Goal: Find contact information: Find contact information

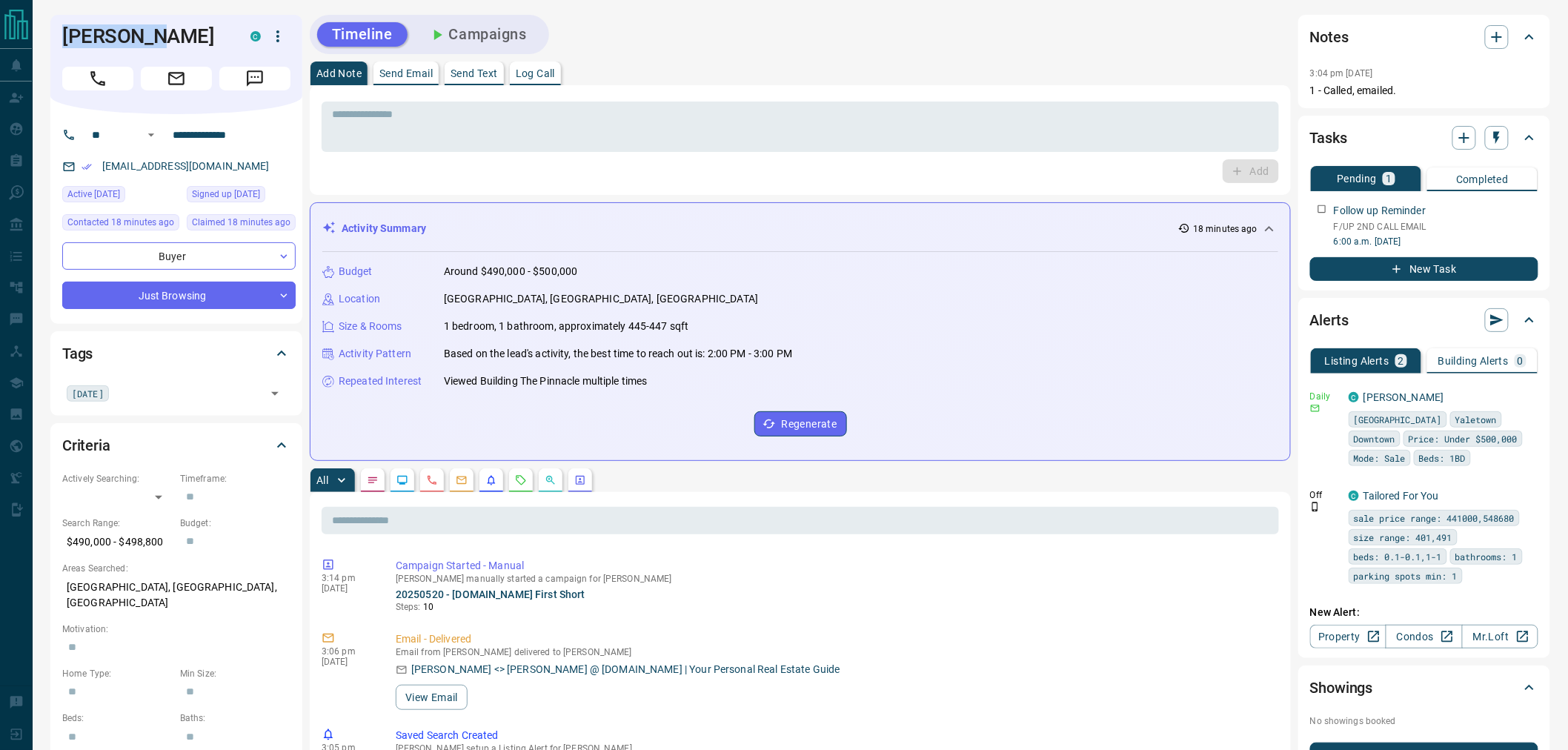
drag, startPoint x: 157, startPoint y: 42, endPoint x: 46, endPoint y: 40, distance: 111.0
copy h1 "[PERSON_NAME]"
drag, startPoint x: 268, startPoint y: 138, endPoint x: 158, endPoint y: 132, distance: 110.2
click at [158, 132] on div "**********" at bounding box center [170, 134] width 178 height 23
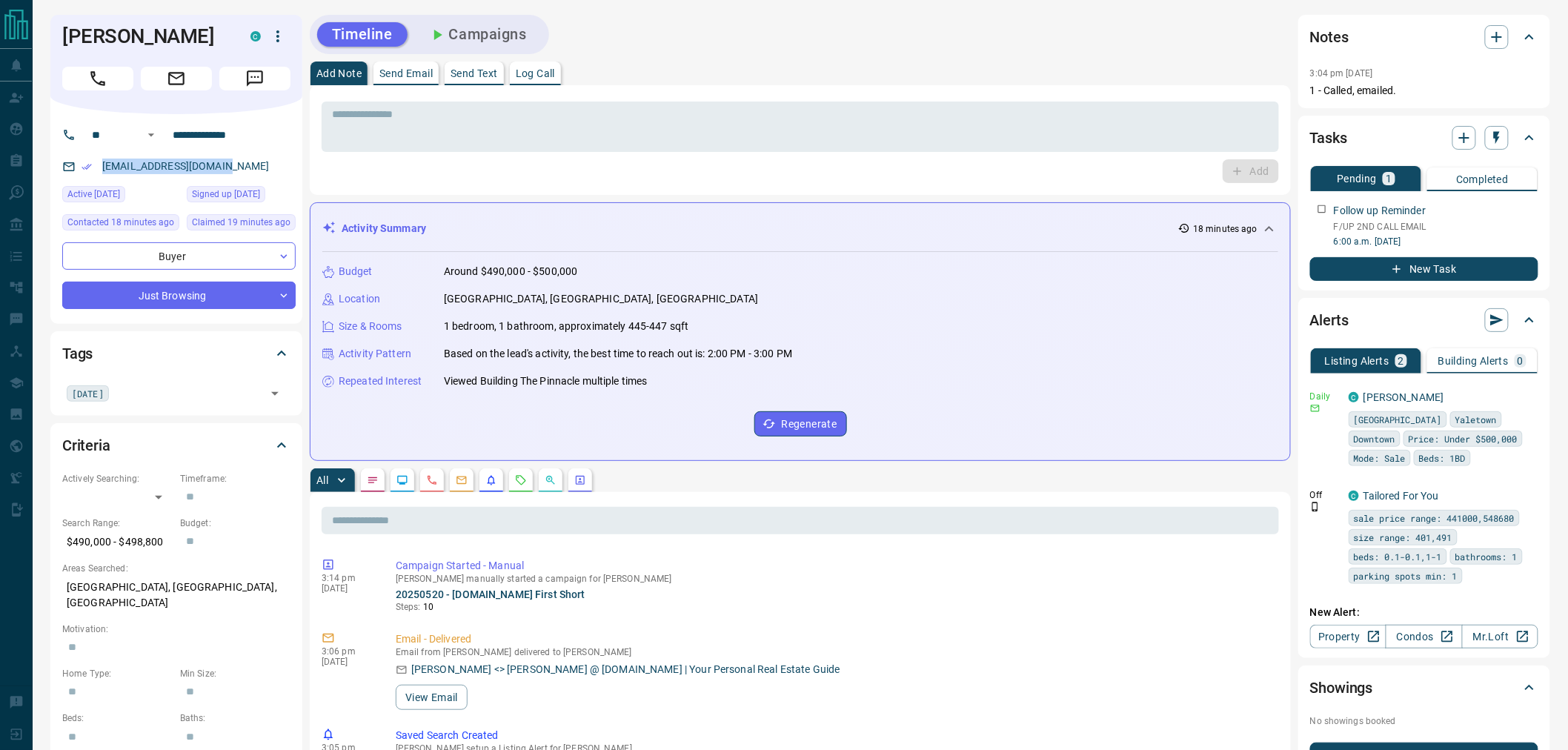
drag, startPoint x: 238, startPoint y: 169, endPoint x: 90, endPoint y: 168, distance: 148.0
click at [90, 168] on div "[EMAIL_ADDRESS][DOMAIN_NAME]" at bounding box center [179, 166] width 233 height 24
copy link "[EMAIL_ADDRESS][DOMAIN_NAME]"
drag, startPoint x: 209, startPoint y: 588, endPoint x: 61, endPoint y: 588, distance: 148.0
click at [61, 588] on div "Criteria Actively Searching: ​ ​ Timeframe: ​ Search Range: $490,000 - $498,800…" at bounding box center [177, 657] width 252 height 469
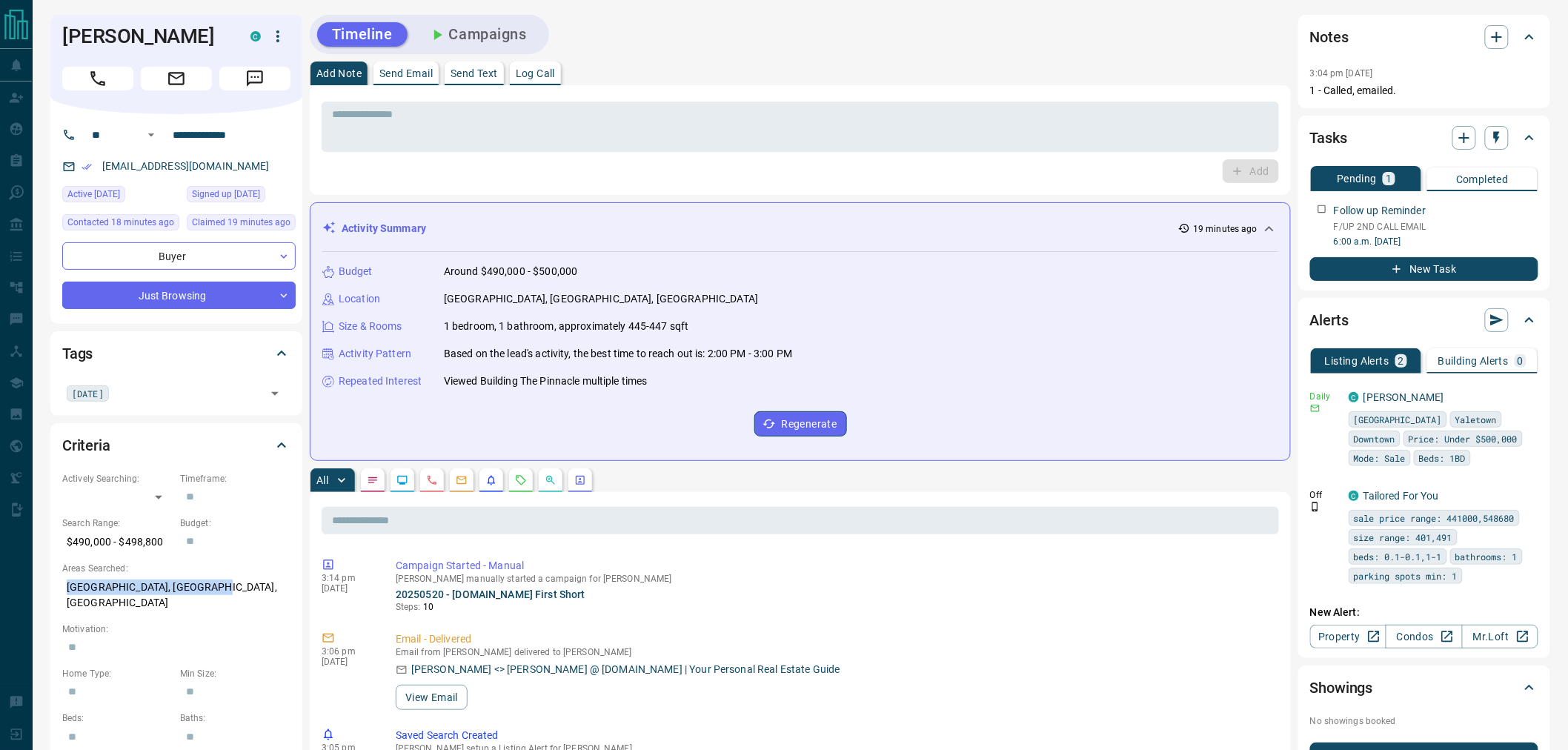
copy p "[GEOGRAPHIC_DATA], [GEOGRAPHIC_DATA], [GEOGRAPHIC_DATA]"
drag, startPoint x: 165, startPoint y: 543, endPoint x: 57, endPoint y: 544, distance: 108.0
click at [57, 544] on div "Criteria Actively Searching: ​ ​ Timeframe: ​ Search Range: $490,000 - $498,800…" at bounding box center [177, 657] width 252 height 469
copy p "$490,000 - $498,800"
